Goal: Task Accomplishment & Management: Use online tool/utility

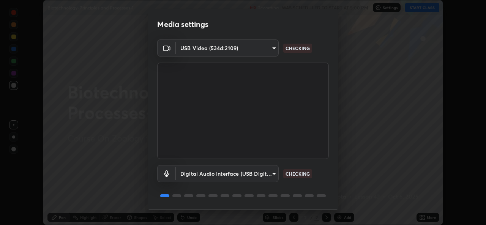
scroll to position [24, 0]
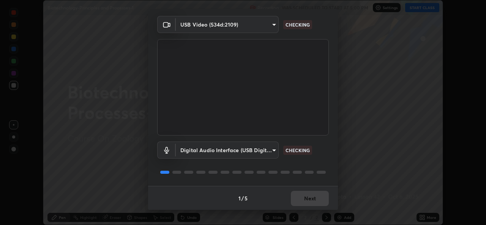
click at [298, 198] on div "1 / 5 Next" at bounding box center [243, 198] width 190 height 24
click at [301, 200] on div "1 / 5 Next" at bounding box center [243, 198] width 190 height 24
click at [303, 201] on div "1 / 5 Next" at bounding box center [243, 198] width 190 height 24
click at [301, 202] on div "1 / 5 Next" at bounding box center [243, 198] width 190 height 24
click at [310, 200] on button "Next" at bounding box center [310, 198] width 38 height 15
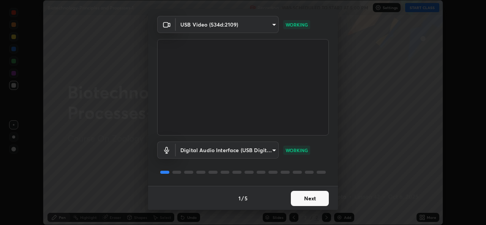
scroll to position [0, 0]
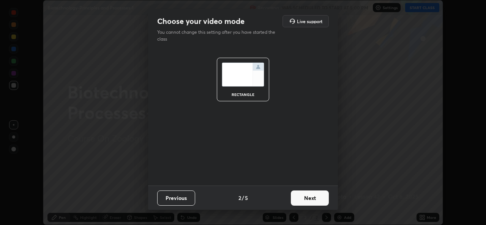
click at [311, 200] on button "Next" at bounding box center [310, 198] width 38 height 15
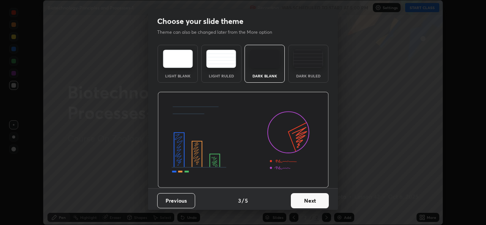
click at [313, 198] on button "Next" at bounding box center [310, 200] width 38 height 15
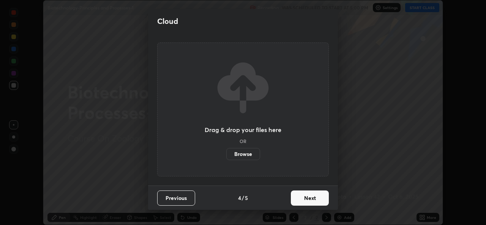
click at [252, 158] on label "Browse" at bounding box center [243, 154] width 34 height 12
click at [226, 158] on input "Browse" at bounding box center [226, 154] width 0 height 12
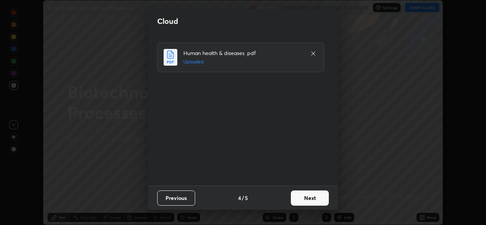
click at [307, 197] on button "Next" at bounding box center [310, 198] width 38 height 15
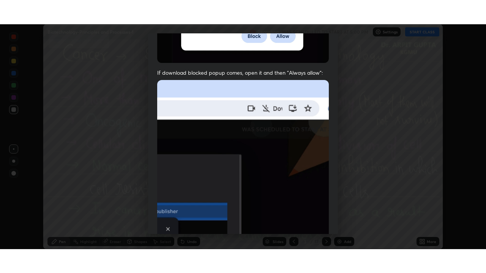
scroll to position [178, 0]
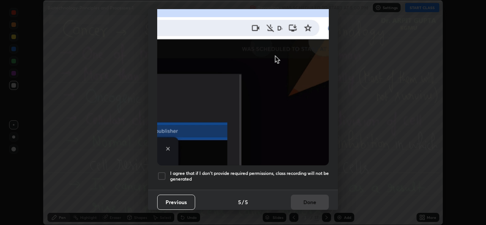
click at [237, 176] on h5 "I agree that if I don't provide required permissions, class recording will not …" at bounding box center [249, 176] width 159 height 12
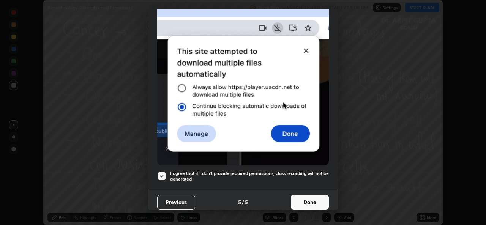
click at [308, 205] on button "Done" at bounding box center [310, 202] width 38 height 15
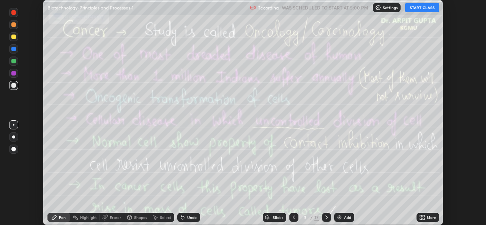
click at [424, 216] on icon at bounding box center [423, 216] width 2 height 2
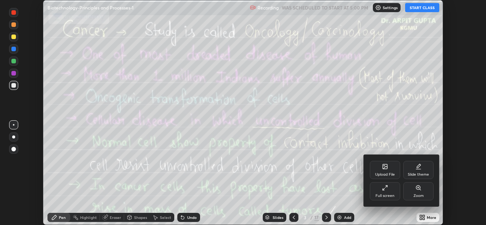
click at [384, 195] on div "Full screen" at bounding box center [384, 196] width 19 height 4
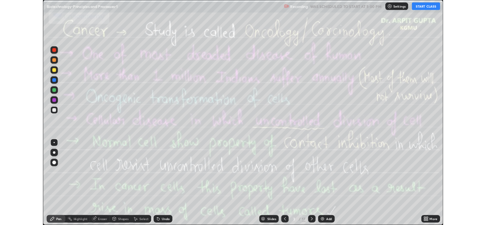
scroll to position [273, 486]
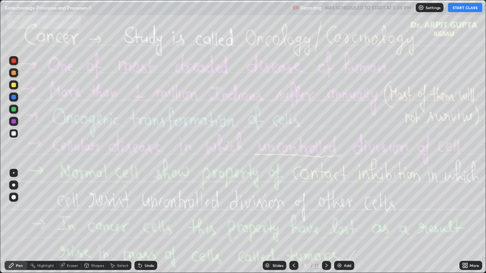
click at [293, 225] on icon at bounding box center [294, 266] width 6 height 6
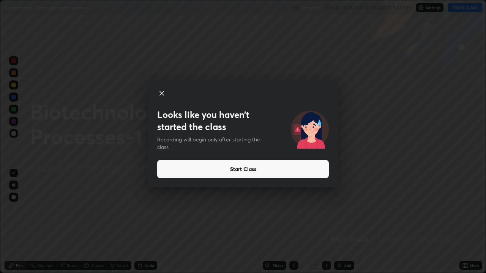
click at [227, 171] on button "Start Class" at bounding box center [243, 169] width 172 height 18
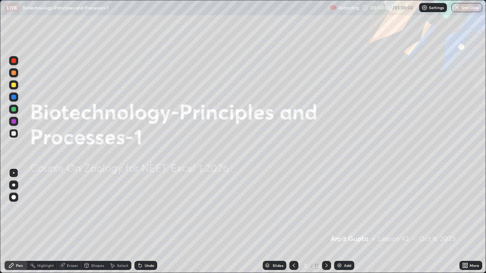
click at [13, 87] on div at bounding box center [13, 85] width 5 height 5
click at [139, 225] on icon at bounding box center [140, 266] width 3 height 3
click at [463, 225] on icon at bounding box center [464, 267] width 2 height 2
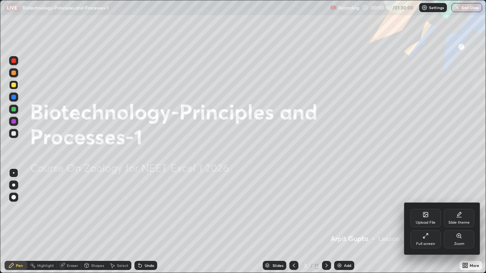
click at [422, 221] on div "Upload File" at bounding box center [426, 223] width 20 height 4
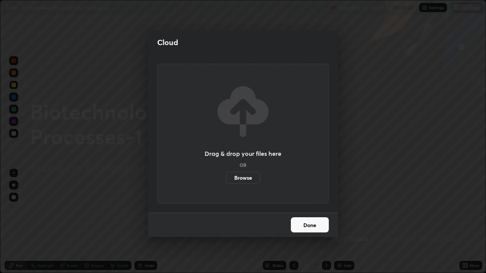
click at [239, 179] on label "Browse" at bounding box center [243, 178] width 34 height 12
click at [226, 179] on input "Browse" at bounding box center [226, 178] width 0 height 12
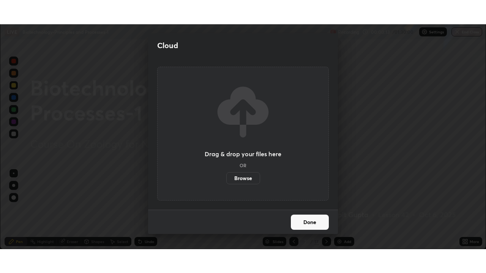
scroll to position [37728, 37468]
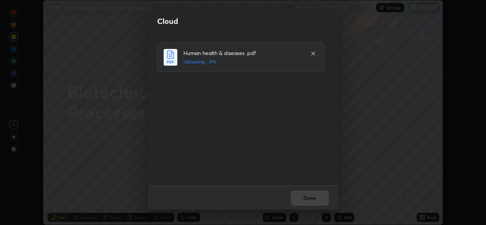
click at [176, 139] on div "Human health & diseases .pdf Uploading... 0%" at bounding box center [243, 110] width 173 height 134
click at [311, 199] on button "Done" at bounding box center [310, 198] width 38 height 15
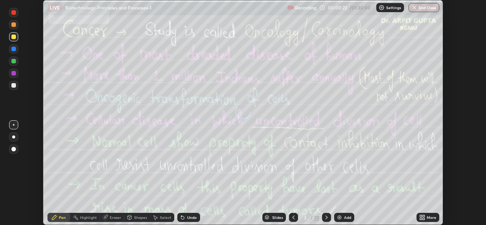
click at [425, 216] on div "More" at bounding box center [427, 217] width 23 height 9
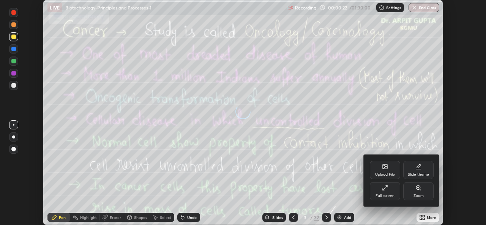
click at [389, 196] on div "Full screen" at bounding box center [384, 196] width 19 height 4
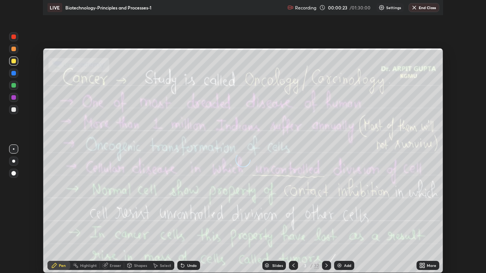
scroll to position [273, 486]
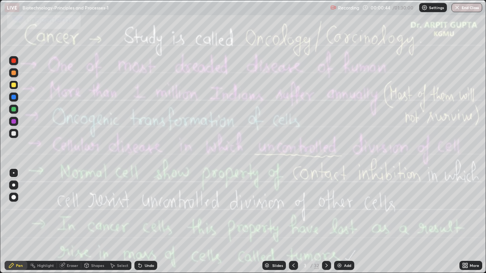
click at [326, 225] on icon at bounding box center [326, 266] width 6 height 6
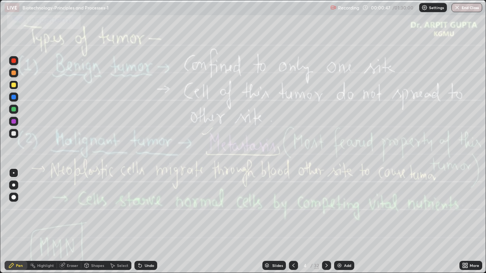
click at [323, 225] on div at bounding box center [326, 265] width 9 height 9
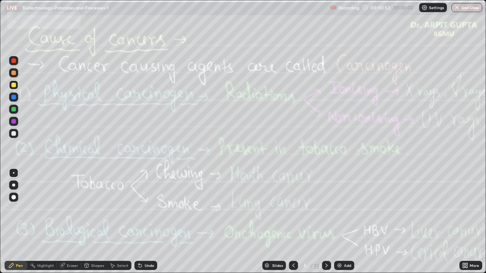
click at [326, 225] on icon at bounding box center [326, 266] width 6 height 6
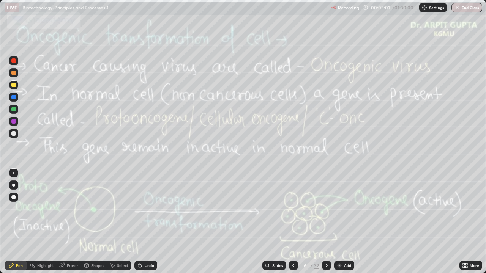
click at [13, 107] on div at bounding box center [13, 109] width 5 height 5
click at [14, 110] on div at bounding box center [13, 109] width 5 height 5
click at [141, 225] on div "Undo" at bounding box center [144, 265] width 26 height 15
click at [140, 225] on div "Undo" at bounding box center [144, 265] width 26 height 15
click at [12, 189] on div at bounding box center [13, 185] width 9 height 9
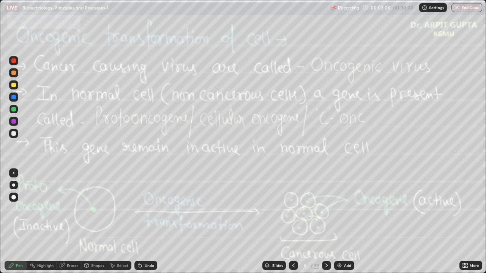
click at [147, 225] on div "Undo" at bounding box center [149, 266] width 9 height 4
click at [362, 225] on div "Slides 6 / 32 Add" at bounding box center [308, 265] width 302 height 15
click at [143, 225] on div "Undo" at bounding box center [145, 265] width 23 height 9
click at [145, 225] on div "Undo" at bounding box center [149, 266] width 9 height 4
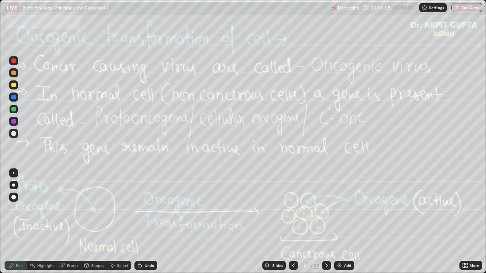
click at [145, 225] on div "Undo" at bounding box center [149, 266] width 9 height 4
click at [326, 225] on icon at bounding box center [326, 266] width 2 height 4
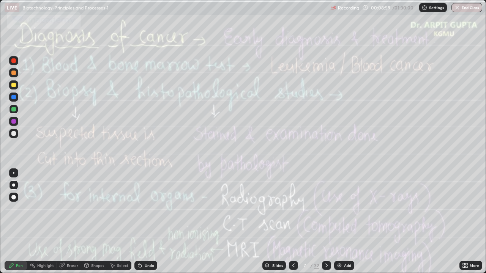
click at [296, 225] on div at bounding box center [293, 265] width 9 height 9
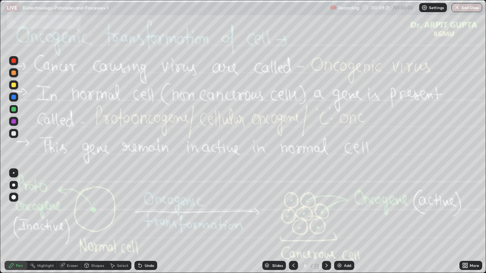
click at [327, 225] on icon at bounding box center [326, 266] width 6 height 6
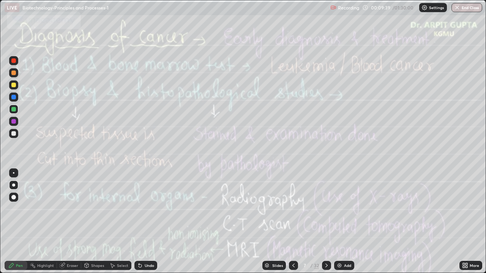
click at [290, 225] on icon at bounding box center [293, 266] width 6 height 6
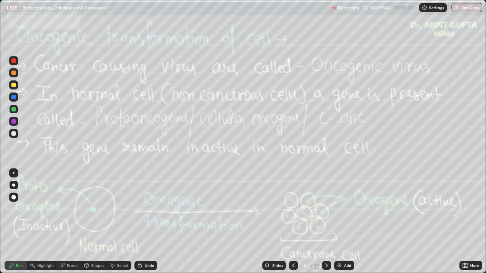
click at [329, 225] on icon at bounding box center [326, 266] width 6 height 6
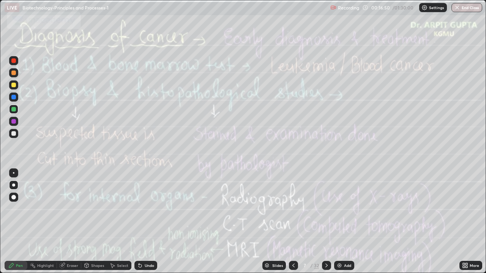
click at [143, 225] on div "Undo" at bounding box center [145, 265] width 23 height 9
click at [144, 225] on div "Undo" at bounding box center [145, 265] width 23 height 9
click at [145, 225] on div "Undo" at bounding box center [149, 266] width 9 height 4
click at [147, 225] on div "Undo" at bounding box center [149, 266] width 9 height 4
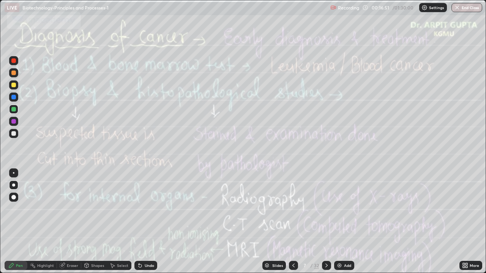
click at [148, 225] on div "Undo" at bounding box center [145, 265] width 23 height 9
click at [326, 225] on icon at bounding box center [326, 266] width 6 height 6
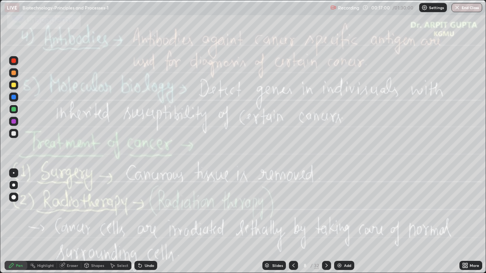
click at [296, 225] on div at bounding box center [293, 265] width 9 height 9
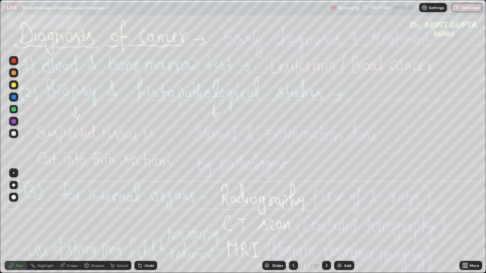
click at [326, 225] on icon at bounding box center [326, 266] width 2 height 4
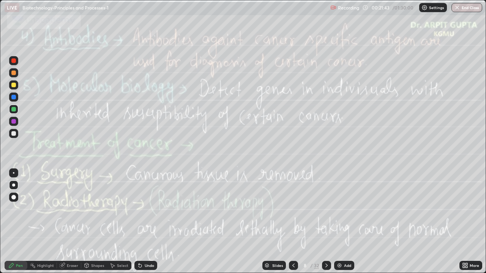
click at [391, 225] on div "Slides 8 / 32 Add" at bounding box center [308, 265] width 302 height 15
click at [155, 225] on div "Undo" at bounding box center [145, 265] width 23 height 9
click at [294, 225] on icon at bounding box center [293, 266] width 6 height 6
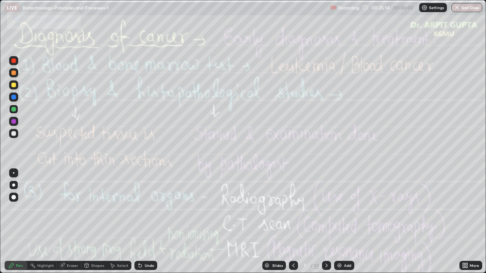
click at [325, 225] on icon at bounding box center [326, 266] width 6 height 6
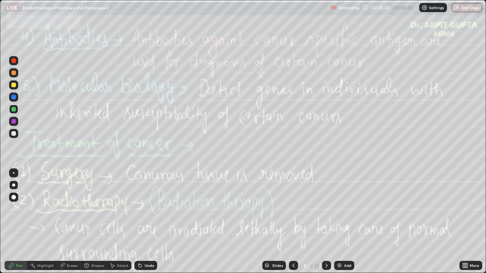
click at [290, 225] on icon at bounding box center [293, 266] width 6 height 6
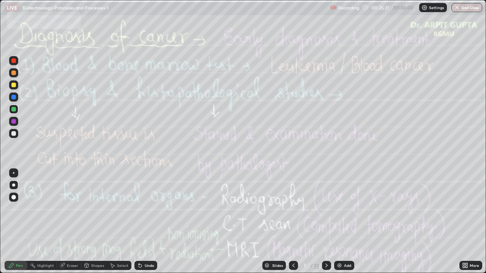
click at [325, 225] on icon at bounding box center [326, 266] width 6 height 6
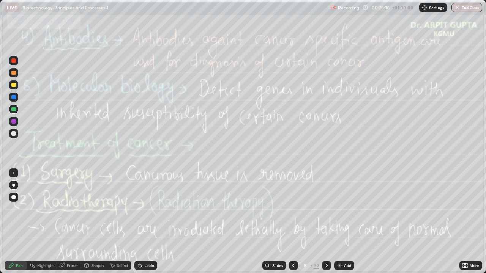
click at [326, 225] on icon at bounding box center [326, 266] width 6 height 6
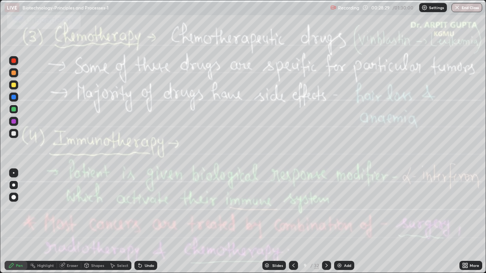
click at [295, 225] on icon at bounding box center [293, 266] width 6 height 6
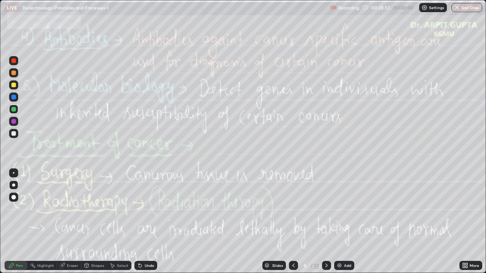
click at [327, 225] on icon at bounding box center [326, 266] width 6 height 6
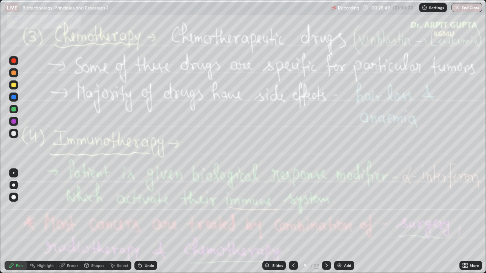
click at [295, 225] on icon at bounding box center [293, 266] width 6 height 6
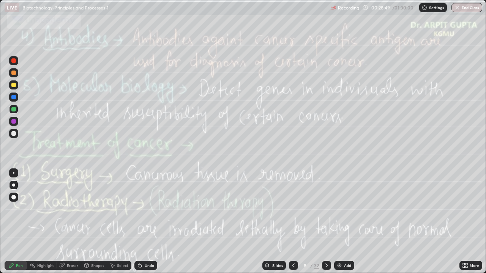
click at [294, 225] on icon at bounding box center [293, 266] width 6 height 6
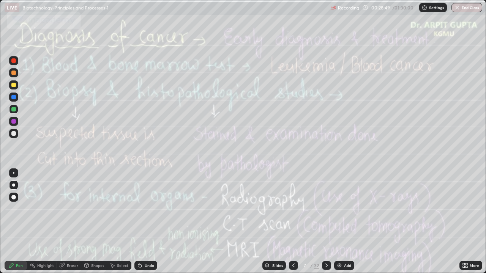
click at [294, 225] on icon at bounding box center [293, 266] width 6 height 6
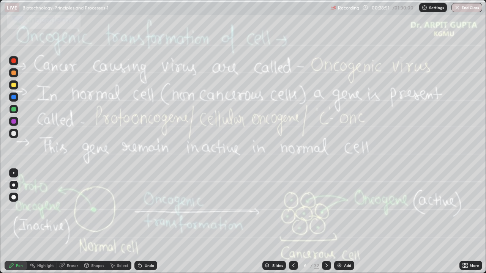
click at [294, 225] on icon at bounding box center [293, 266] width 6 height 6
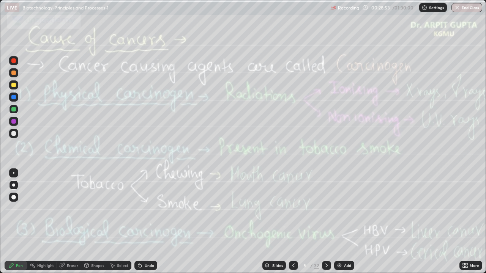
click at [295, 225] on icon at bounding box center [293, 266] width 6 height 6
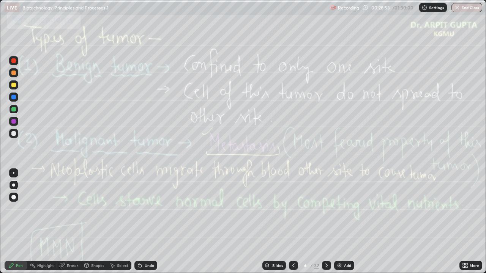
click at [293, 225] on div at bounding box center [293, 265] width 9 height 9
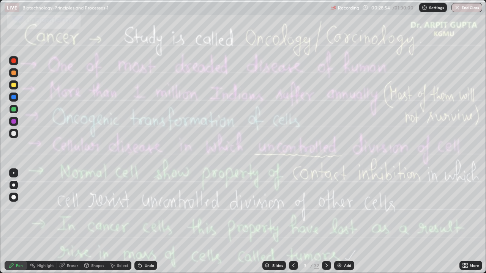
click at [293, 225] on div at bounding box center [293, 265] width 9 height 9
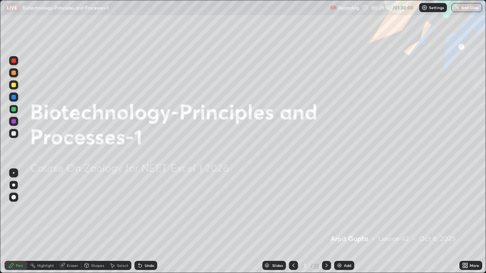
click at [142, 225] on icon at bounding box center [140, 266] width 6 height 6
click at [329, 225] on icon at bounding box center [326, 266] width 6 height 6
click at [328, 225] on icon at bounding box center [326, 266] width 6 height 6
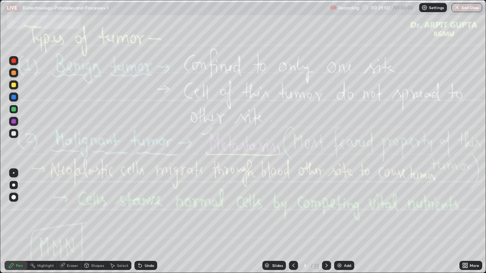
click at [328, 225] on icon at bounding box center [326, 266] width 6 height 6
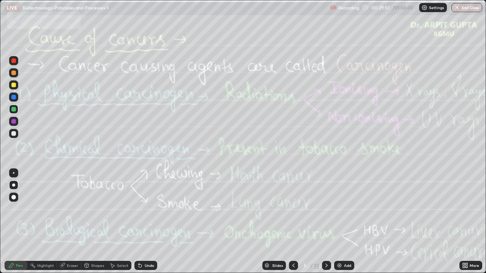
click at [328, 225] on icon at bounding box center [326, 266] width 6 height 6
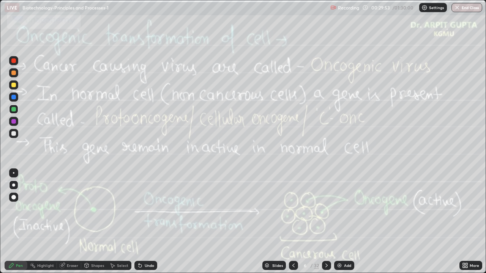
click at [329, 225] on div at bounding box center [326, 265] width 9 height 9
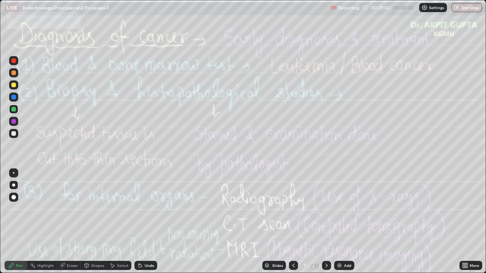
click at [329, 225] on div at bounding box center [326, 265] width 9 height 15
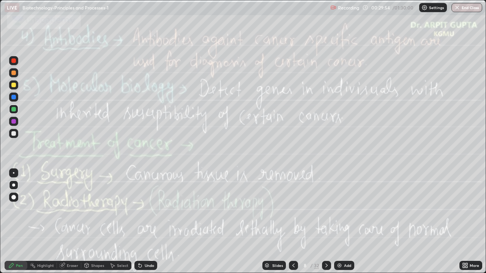
click at [329, 225] on div at bounding box center [326, 265] width 9 height 15
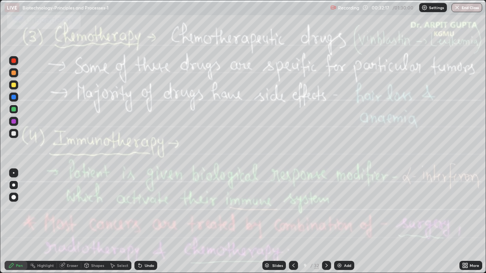
click at [328, 225] on icon at bounding box center [326, 266] width 6 height 6
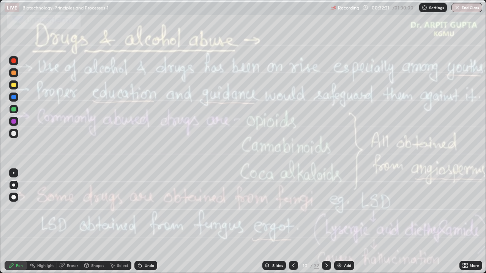
click at [293, 225] on icon at bounding box center [293, 266] width 6 height 6
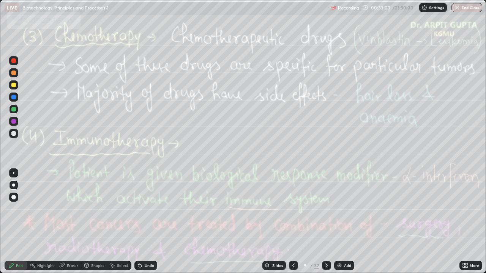
click at [326, 225] on icon at bounding box center [326, 266] width 2 height 4
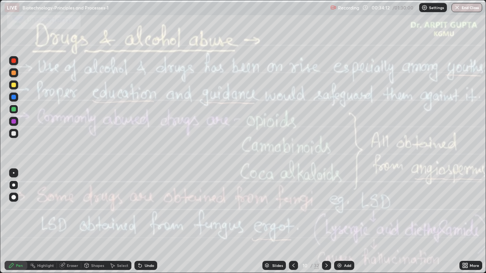
click at [328, 225] on icon at bounding box center [326, 266] width 6 height 6
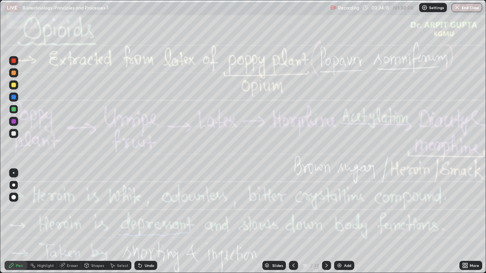
click at [326, 225] on icon at bounding box center [326, 266] width 6 height 6
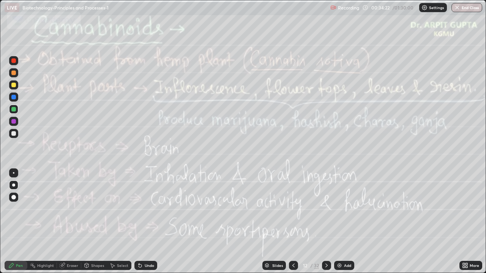
click at [327, 225] on icon at bounding box center [326, 266] width 6 height 6
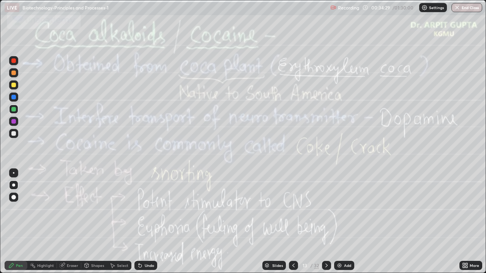
click at [293, 225] on icon at bounding box center [293, 266] width 6 height 6
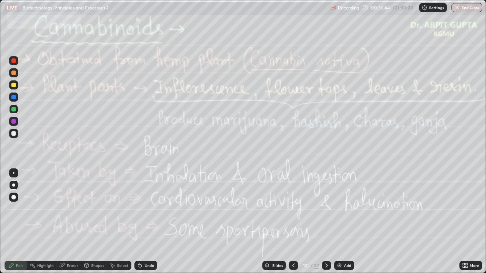
click at [293, 225] on icon at bounding box center [293, 266] width 6 height 6
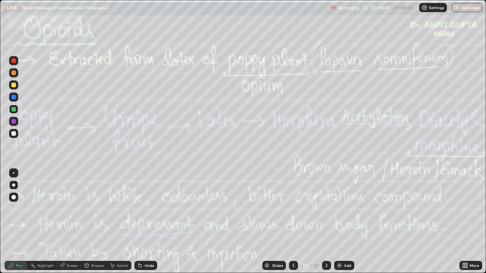
click at [293, 225] on icon at bounding box center [293, 266] width 2 height 4
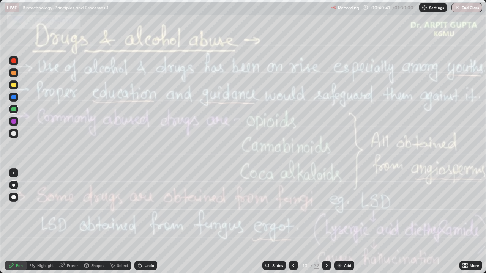
click at [325, 225] on div at bounding box center [326, 265] width 9 height 9
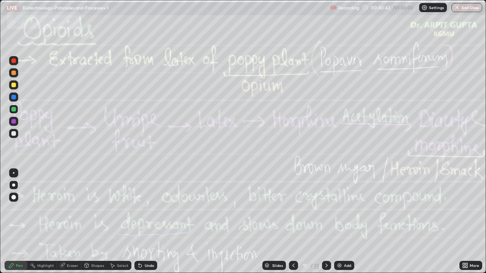
click at [295, 225] on icon at bounding box center [293, 266] width 6 height 6
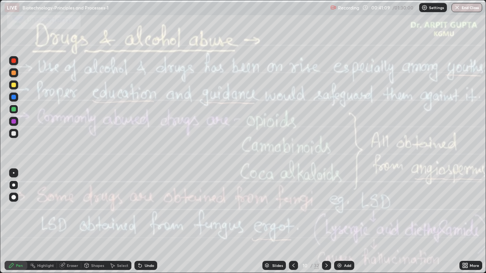
click at [326, 225] on icon at bounding box center [326, 266] width 6 height 6
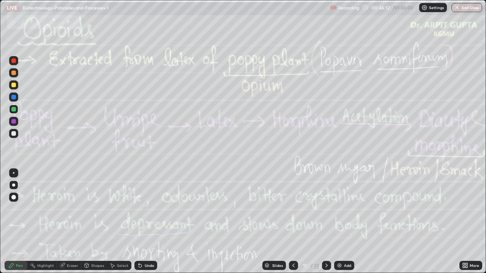
click at [329, 225] on div at bounding box center [326, 265] width 9 height 9
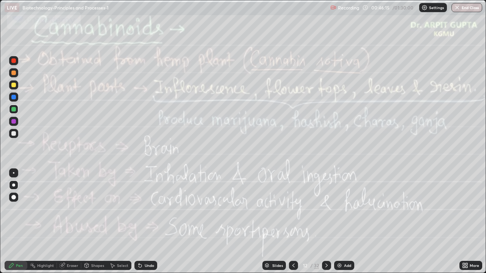
click at [293, 225] on icon at bounding box center [293, 266] width 6 height 6
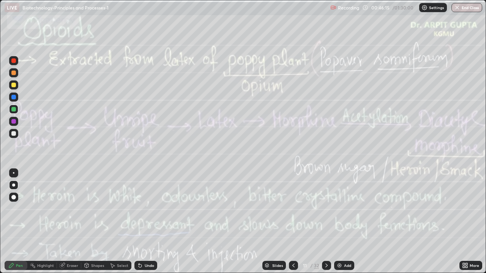
click at [293, 225] on icon at bounding box center [293, 266] width 6 height 6
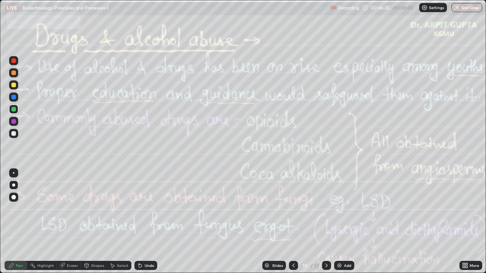
click at [326, 225] on icon at bounding box center [326, 266] width 6 height 6
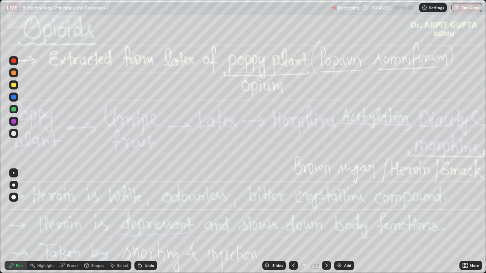
click at [326, 225] on icon at bounding box center [326, 266] width 6 height 6
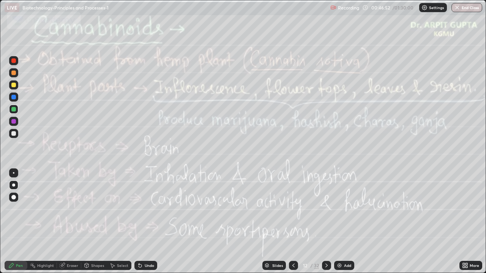
click at [292, 225] on icon at bounding box center [293, 266] width 6 height 6
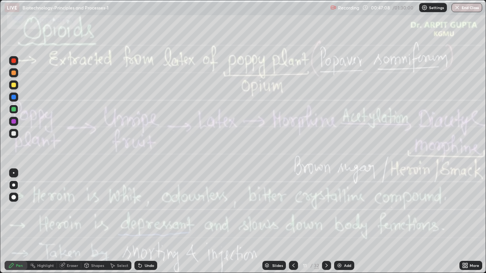
click at [326, 225] on icon at bounding box center [326, 266] width 6 height 6
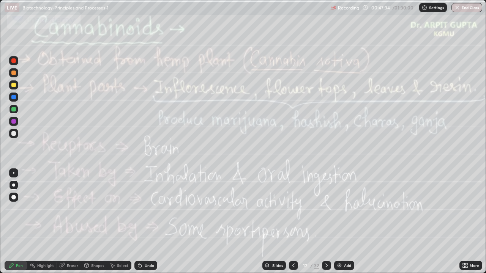
click at [293, 225] on icon at bounding box center [293, 266] width 6 height 6
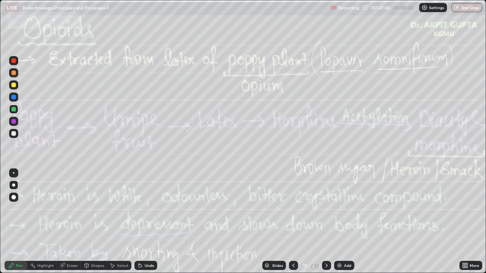
click at [326, 225] on icon at bounding box center [326, 266] width 6 height 6
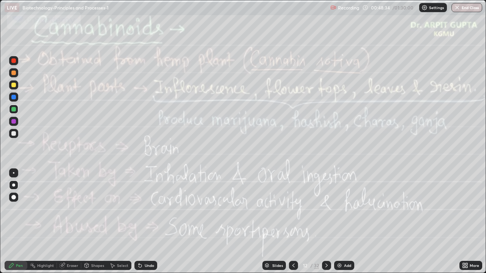
click at [293, 225] on icon at bounding box center [293, 266] width 6 height 6
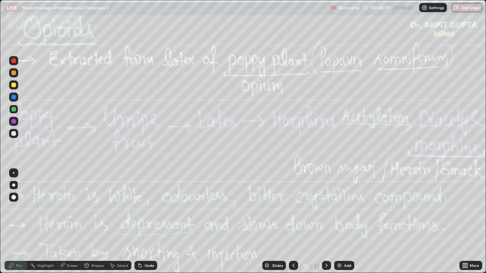
click at [326, 225] on icon at bounding box center [326, 266] width 6 height 6
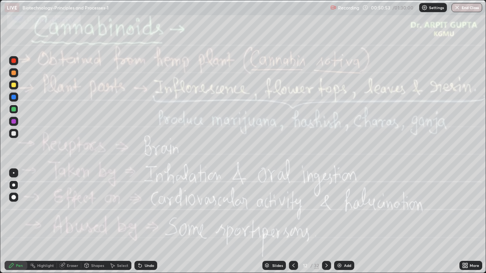
click at [293, 225] on icon at bounding box center [293, 266] width 6 height 6
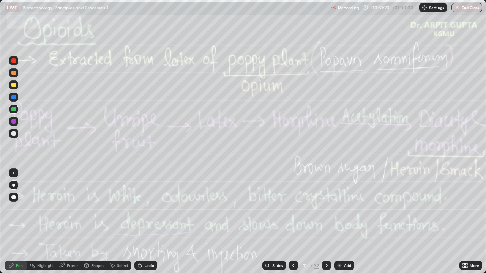
click at [153, 225] on div "Undo" at bounding box center [149, 266] width 9 height 4
click at [149, 225] on div "Undo" at bounding box center [149, 266] width 9 height 4
click at [151, 225] on div "Undo" at bounding box center [145, 265] width 23 height 9
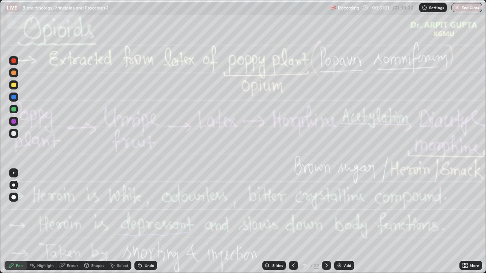
click at [150, 225] on div "Undo" at bounding box center [149, 266] width 9 height 4
click at [148, 225] on div "Undo" at bounding box center [149, 266] width 9 height 4
click at [147, 225] on div "Undo" at bounding box center [149, 266] width 9 height 4
click at [148, 225] on div "Undo" at bounding box center [149, 266] width 9 height 4
click at [150, 225] on div "Undo" at bounding box center [149, 266] width 9 height 4
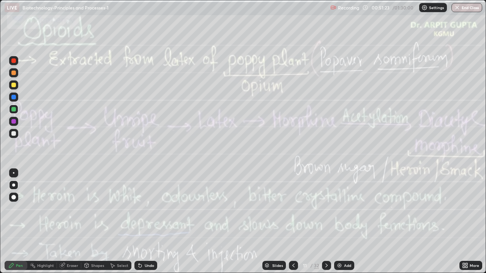
click at [327, 225] on icon at bounding box center [326, 266] width 6 height 6
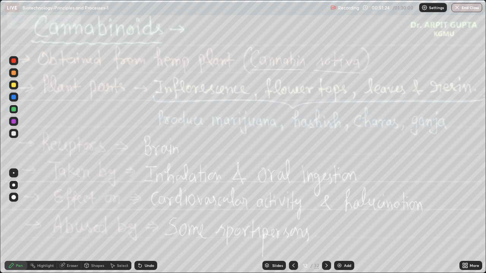
click at [325, 225] on icon at bounding box center [326, 266] width 6 height 6
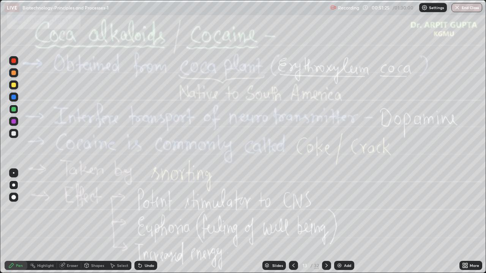
click at [293, 225] on icon at bounding box center [293, 266] width 6 height 6
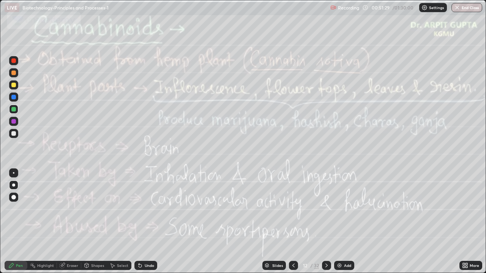
click at [329, 225] on div at bounding box center [326, 265] width 9 height 9
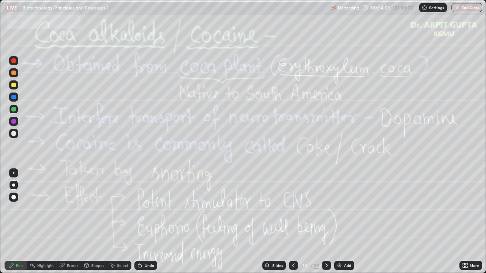
click at [293, 225] on icon at bounding box center [293, 266] width 6 height 6
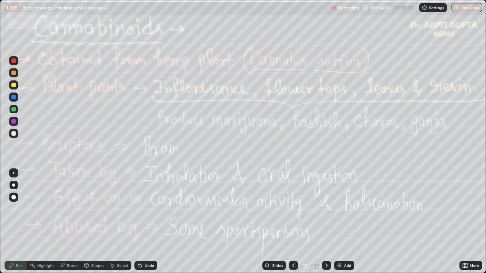
click at [291, 225] on icon at bounding box center [293, 266] width 6 height 6
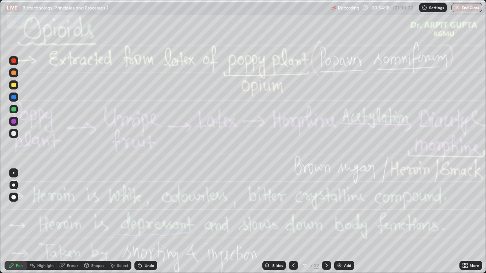
click at [326, 225] on icon at bounding box center [326, 266] width 6 height 6
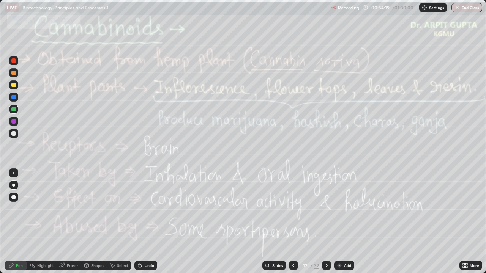
click at [325, 225] on icon at bounding box center [326, 266] width 2 height 4
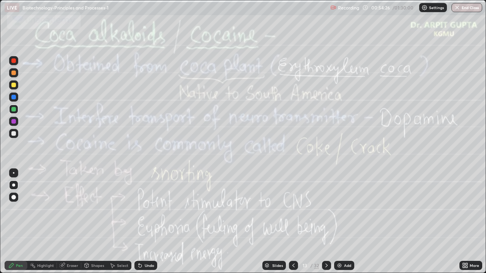
click at [231, 225] on div "Slides 13 / 32 Add" at bounding box center [308, 265] width 302 height 15
click at [326, 225] on icon at bounding box center [326, 266] width 6 height 6
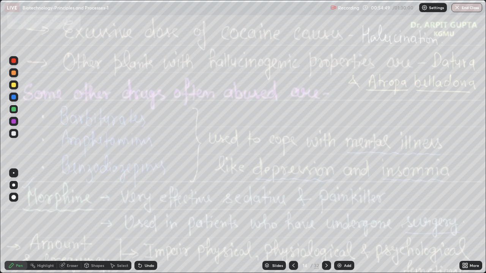
click at [292, 225] on div at bounding box center [293, 265] width 9 height 9
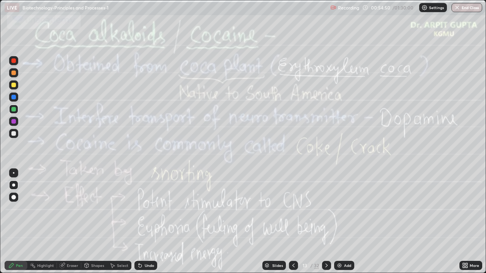
click at [293, 225] on icon at bounding box center [293, 266] width 6 height 6
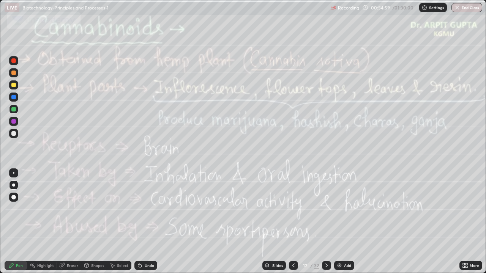
click at [326, 225] on icon at bounding box center [326, 266] width 6 height 6
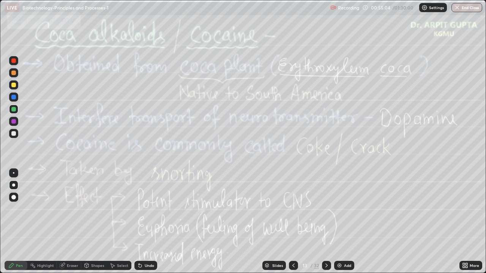
click at [326, 225] on icon at bounding box center [326, 266] width 6 height 6
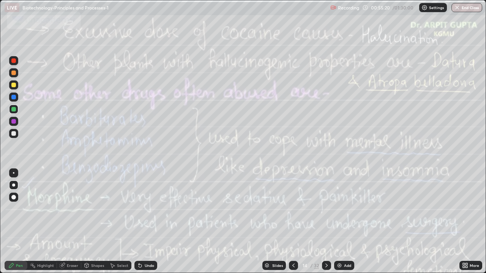
click at [296, 225] on div at bounding box center [293, 265] width 9 height 9
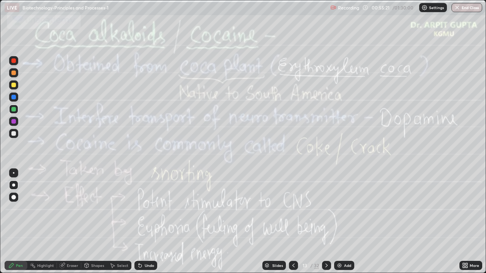
click at [294, 225] on icon at bounding box center [293, 266] width 6 height 6
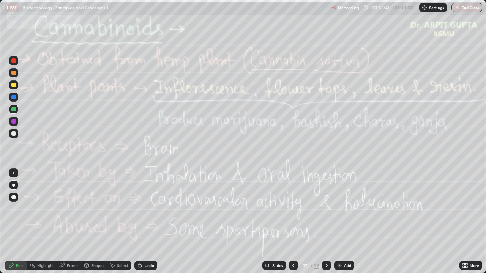
click at [329, 225] on div at bounding box center [326, 265] width 9 height 9
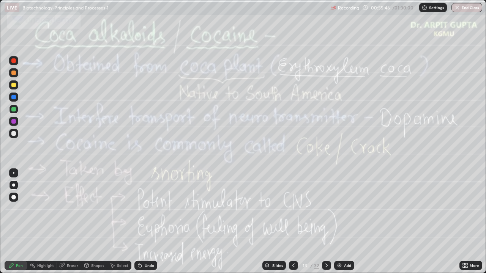
click at [326, 225] on icon at bounding box center [326, 266] width 2 height 4
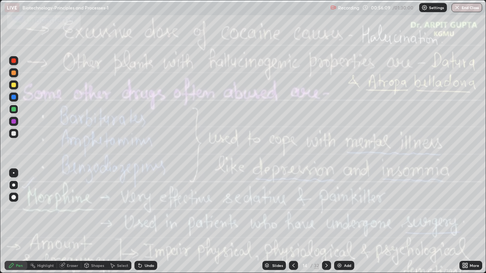
click at [293, 225] on icon at bounding box center [293, 266] width 6 height 6
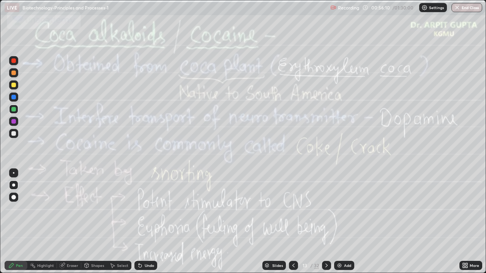
click at [293, 225] on icon at bounding box center [293, 266] width 6 height 6
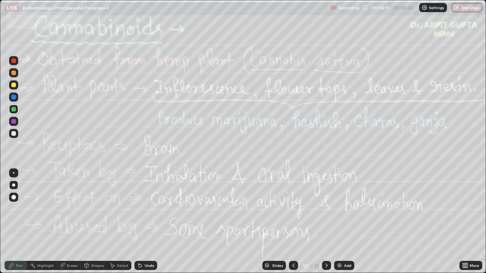
click at [293, 225] on icon at bounding box center [293, 266] width 6 height 6
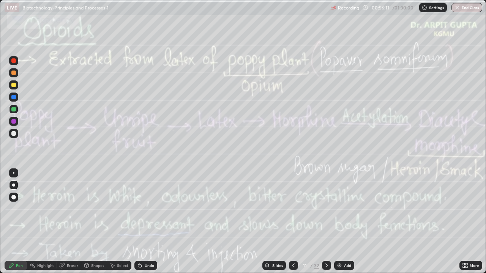
click at [293, 225] on icon at bounding box center [293, 266] width 6 height 6
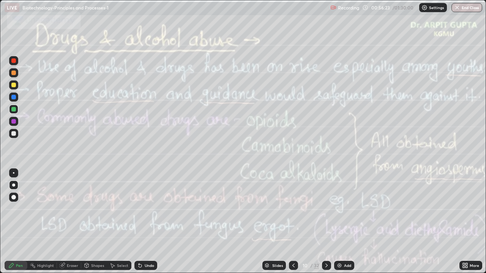
click at [325, 225] on icon at bounding box center [326, 266] width 6 height 6
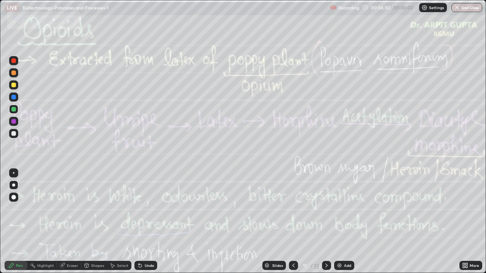
click at [326, 225] on icon at bounding box center [326, 266] width 6 height 6
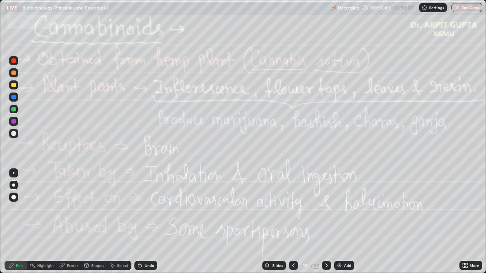
click at [326, 225] on icon at bounding box center [326, 266] width 6 height 6
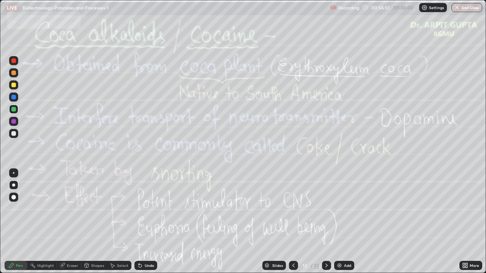
click at [293, 225] on icon at bounding box center [293, 266] width 6 height 6
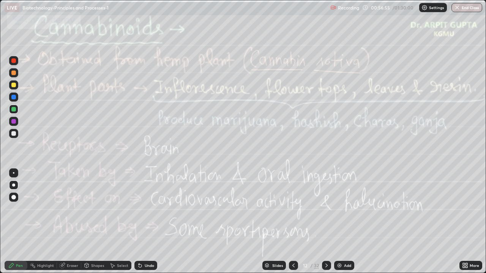
click at [326, 225] on icon at bounding box center [326, 266] width 6 height 6
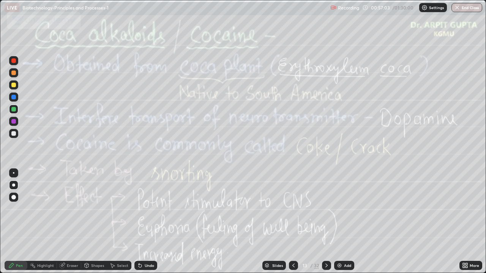
click at [325, 225] on icon at bounding box center [326, 266] width 6 height 6
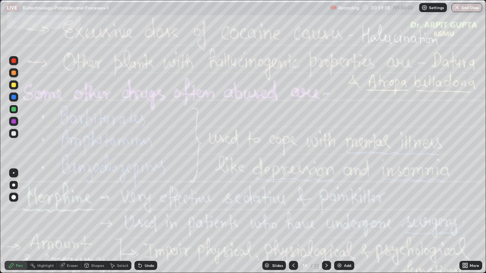
click at [293, 225] on icon at bounding box center [293, 266] width 6 height 6
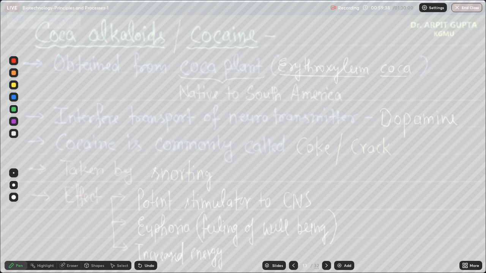
click at [293, 225] on icon at bounding box center [293, 266] width 6 height 6
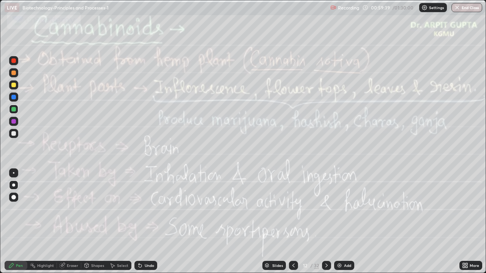
click at [293, 225] on icon at bounding box center [293, 266] width 6 height 6
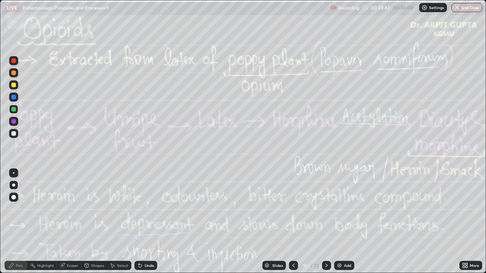
click at [326, 225] on icon at bounding box center [326, 266] width 6 height 6
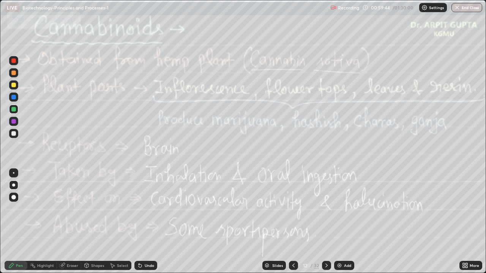
click at [325, 225] on icon at bounding box center [326, 266] width 6 height 6
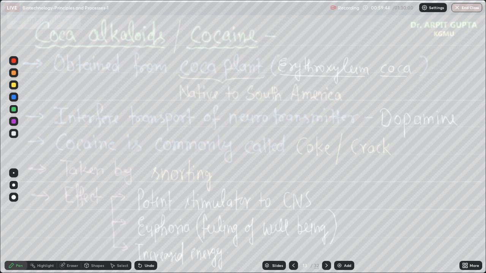
click at [324, 225] on div at bounding box center [326, 265] width 9 height 9
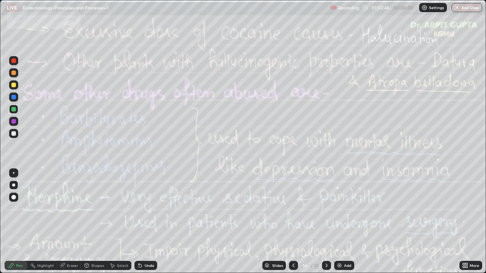
click at [340, 225] on img at bounding box center [339, 266] width 6 height 6
click at [293, 225] on icon at bounding box center [293, 266] width 6 height 6
click at [326, 225] on icon at bounding box center [327, 266] width 6 height 6
click at [327, 225] on icon at bounding box center [327, 266] width 6 height 6
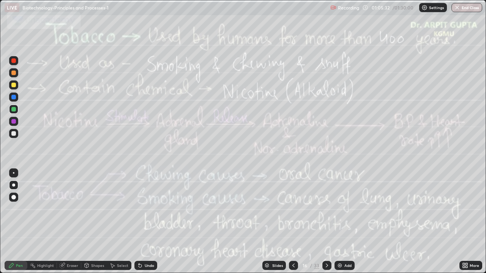
click at [326, 225] on icon at bounding box center [327, 266] width 6 height 6
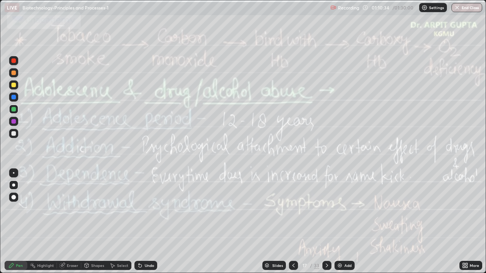
click at [326, 225] on icon at bounding box center [327, 266] width 6 height 6
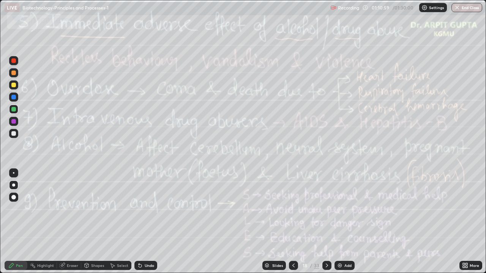
click at [293, 225] on icon at bounding box center [293, 266] width 6 height 6
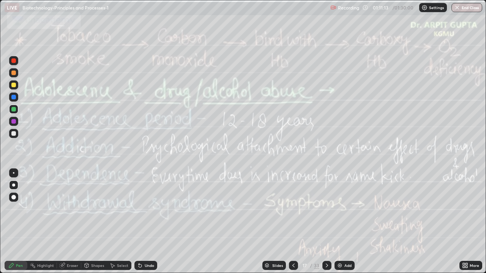
click at [326, 225] on icon at bounding box center [327, 266] width 6 height 6
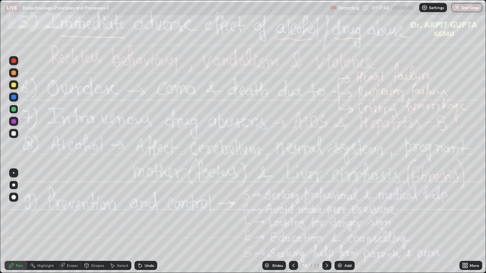
click at [461, 9] on button "End Class" at bounding box center [466, 7] width 31 height 9
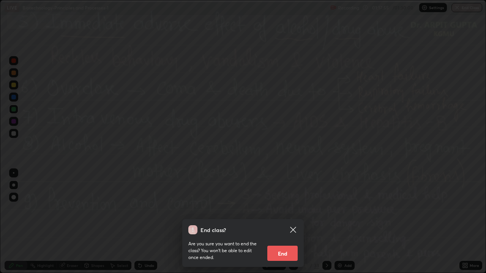
click at [284, 225] on button "End" at bounding box center [282, 253] width 30 height 15
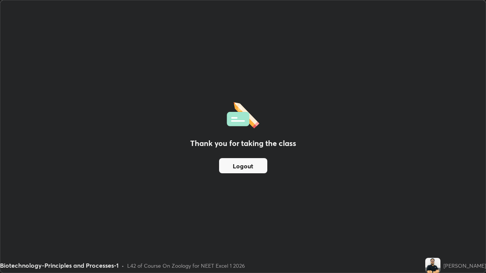
click at [247, 164] on button "Logout" at bounding box center [243, 165] width 48 height 15
